Goal: Task Accomplishment & Management: Manage account settings

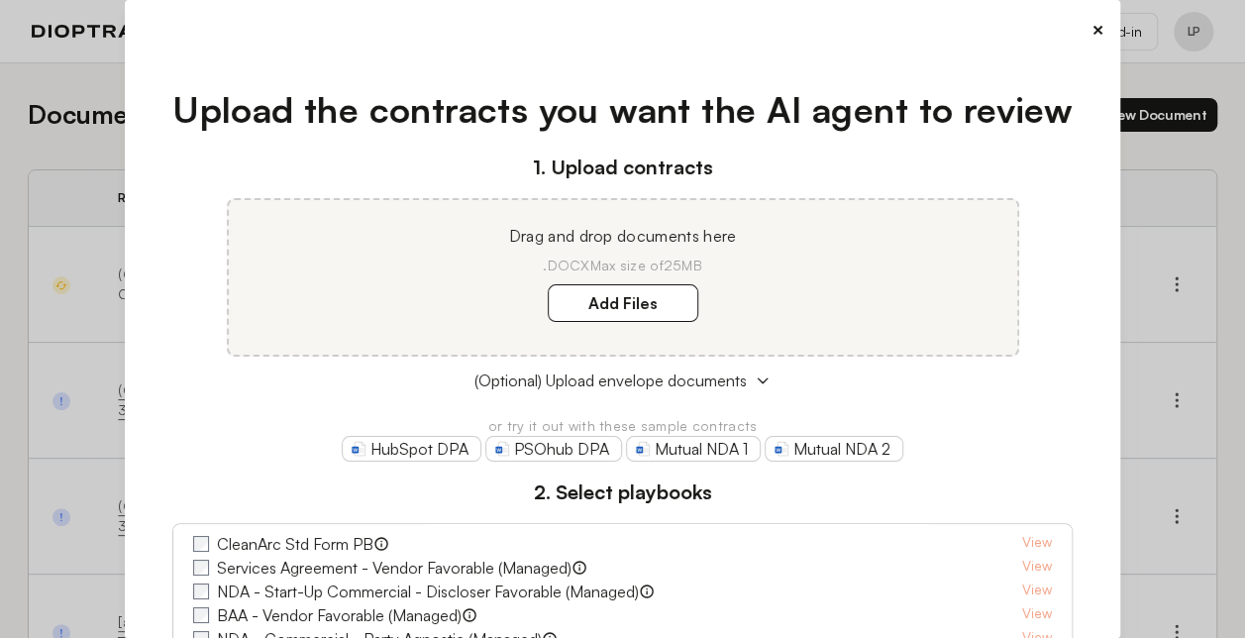
click at [1092, 32] on button "×" at bounding box center [1098, 30] width 13 height 28
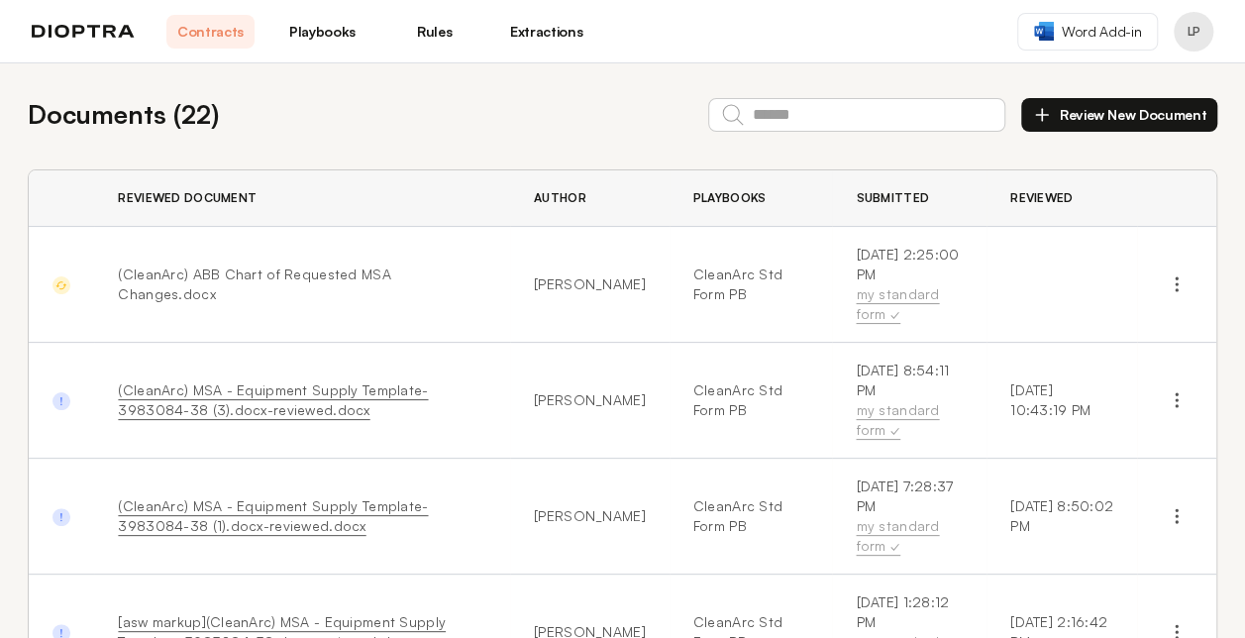
click at [1193, 32] on button "Profile menu" at bounding box center [1194, 32] width 40 height 40
click at [100, 32] on img at bounding box center [83, 32] width 103 height 14
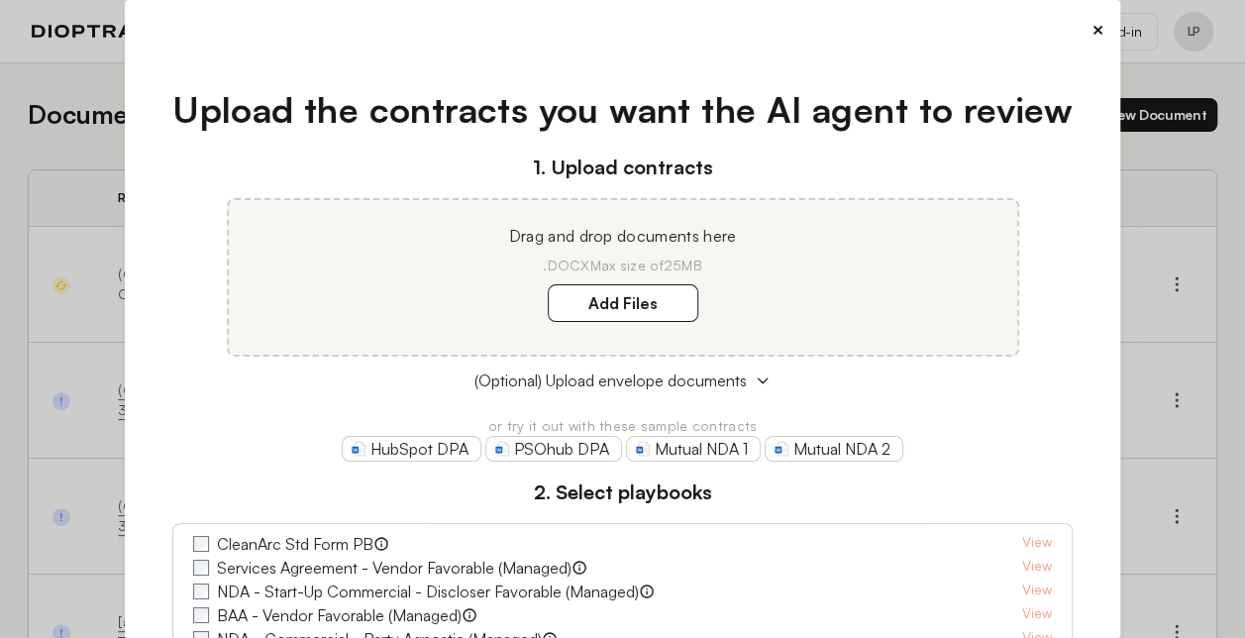
click at [1076, 25] on div "×" at bounding box center [623, 30] width 964 height 28
click at [1092, 24] on button "×" at bounding box center [1098, 30] width 13 height 28
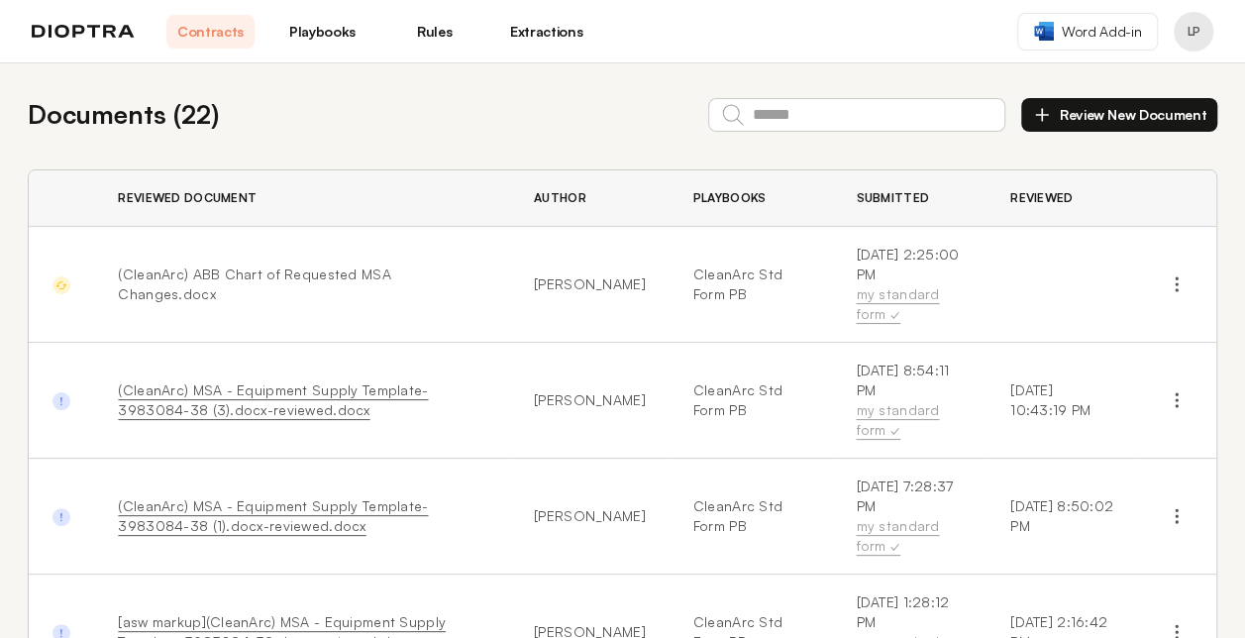
click at [1195, 36] on button "Profile menu" at bounding box center [1194, 32] width 40 height 40
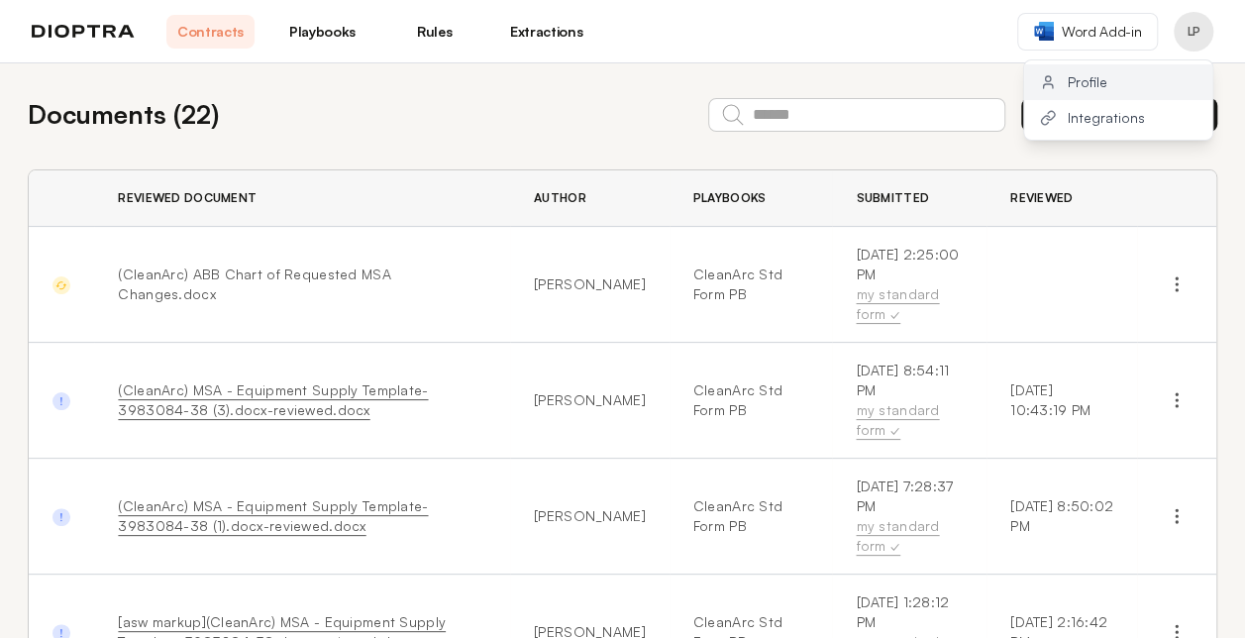
click at [1081, 81] on button "Profile" at bounding box center [1119, 82] width 188 height 36
